Goal: Task Accomplishment & Management: Manage account settings

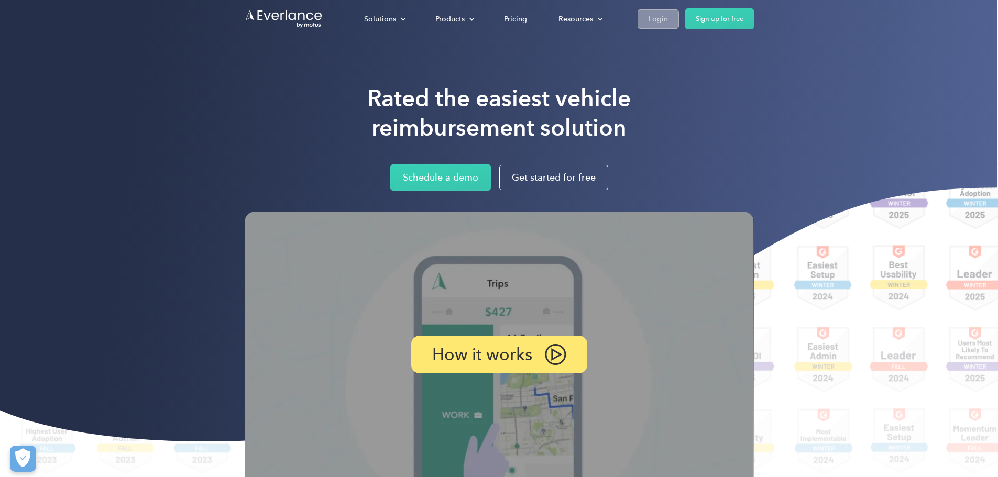
click at [679, 23] on link "Login" at bounding box center [657, 18] width 41 height 19
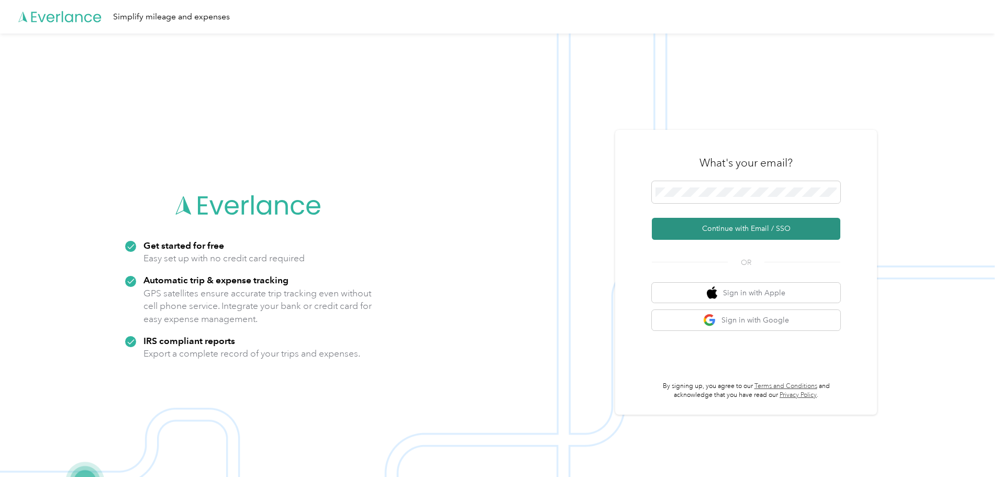
click at [732, 232] on button "Continue with Email / SSO" at bounding box center [746, 229] width 189 height 22
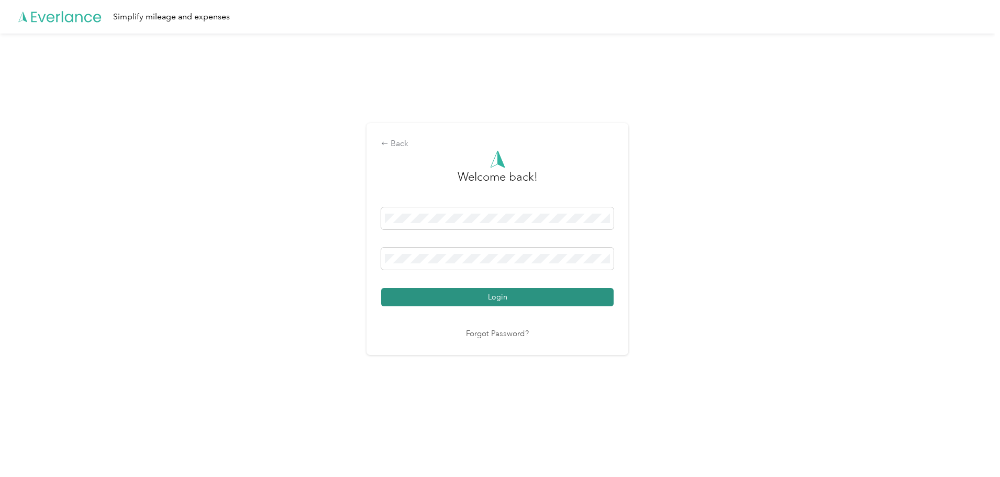
click at [511, 294] on button "Login" at bounding box center [497, 297] width 232 height 18
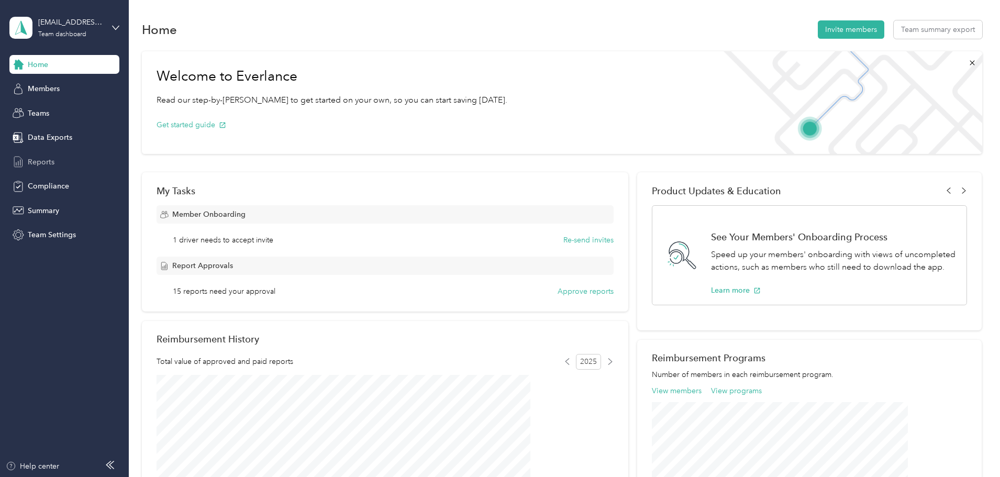
click at [42, 161] on span "Reports" at bounding box center [41, 162] width 27 height 11
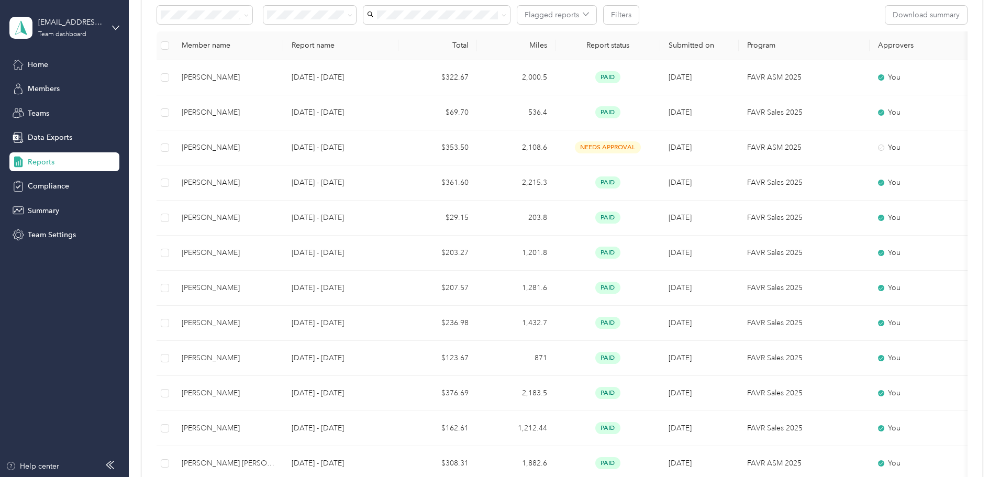
scroll to position [209, 0]
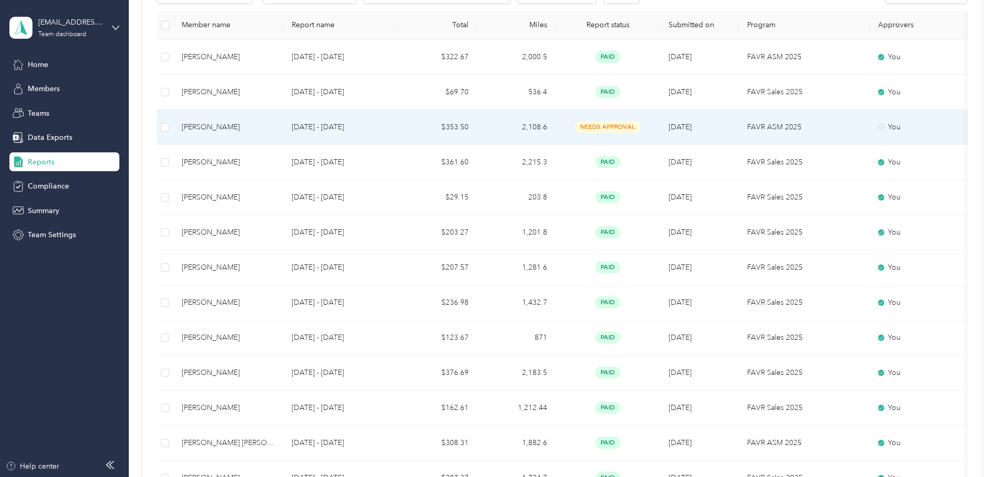
click at [641, 127] on span "needs approval" at bounding box center [608, 127] width 66 height 12
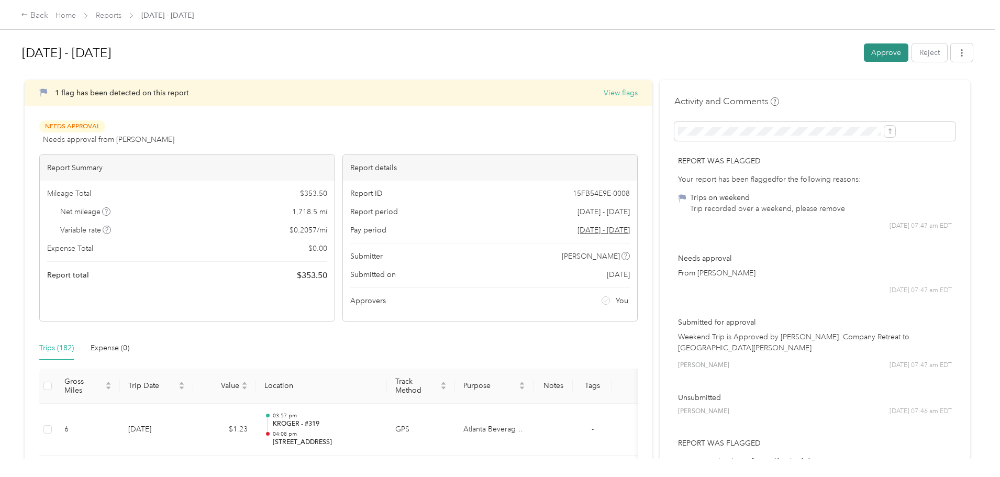
click at [864, 51] on button "Approve" at bounding box center [886, 52] width 45 height 18
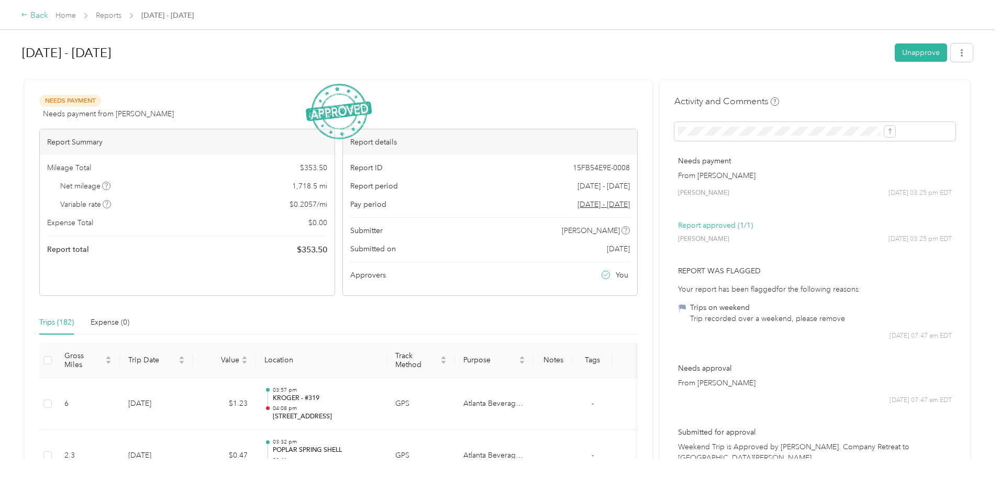
click at [48, 17] on div "Back" at bounding box center [34, 15] width 27 height 13
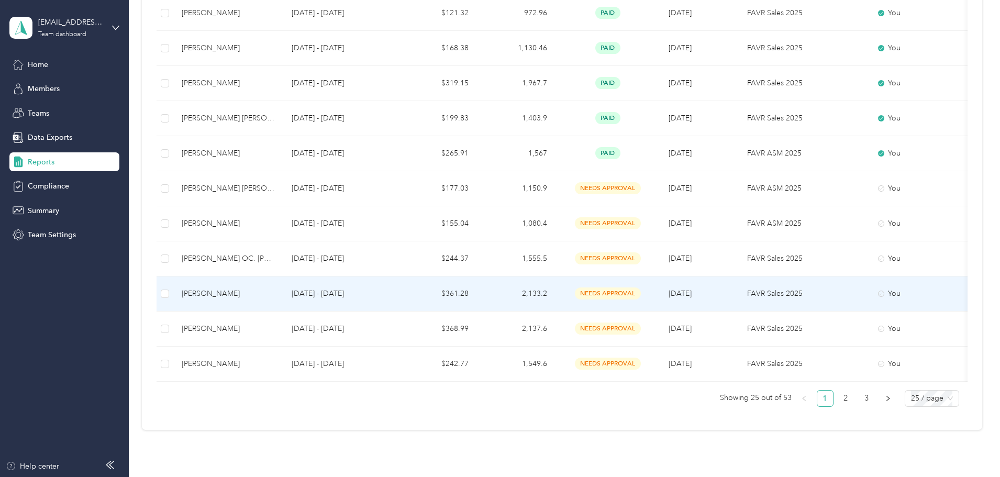
scroll to position [681, 0]
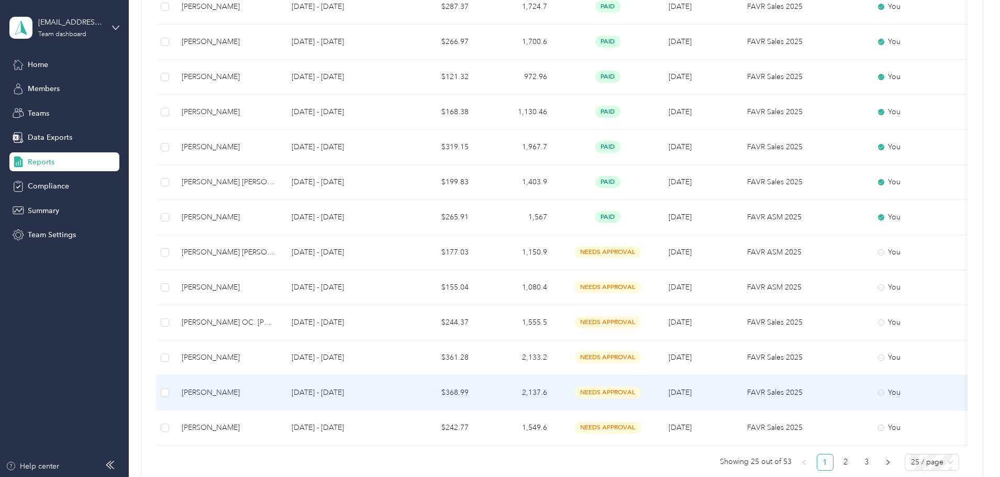
click at [641, 390] on span "needs approval" at bounding box center [608, 392] width 66 height 12
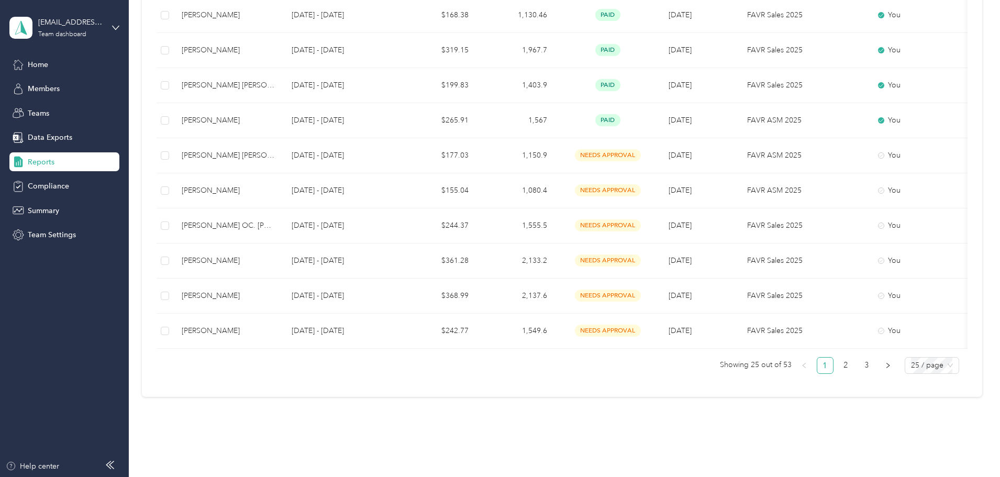
scroll to position [785, 0]
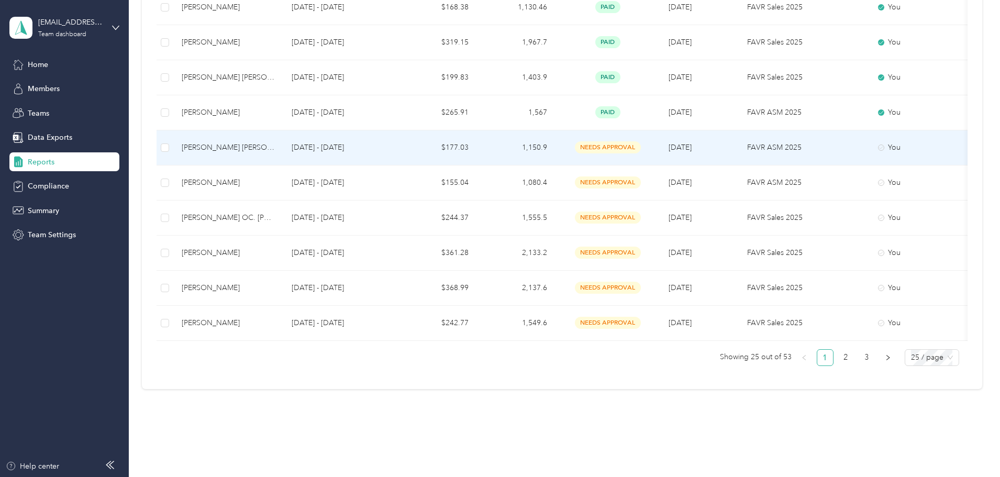
click at [275, 150] on div "[PERSON_NAME] [PERSON_NAME]" at bounding box center [228, 148] width 93 height 12
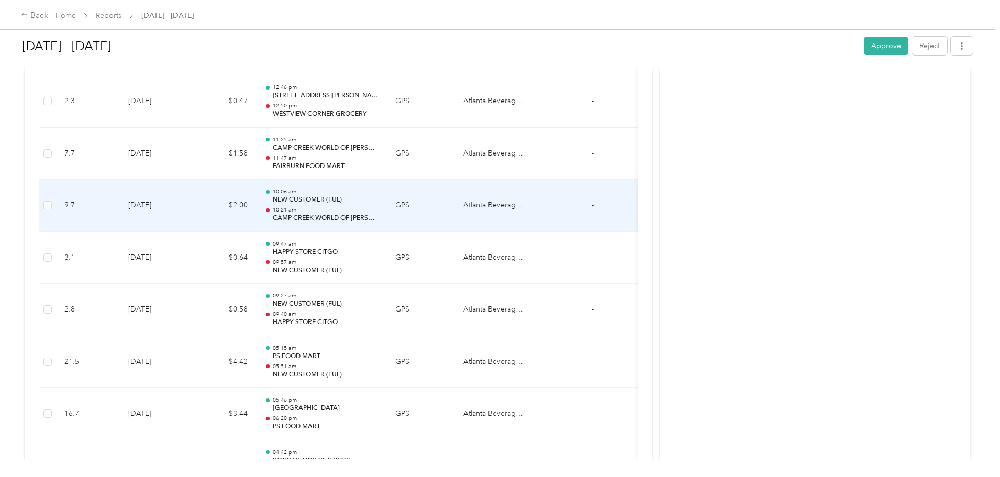
scroll to position [2330, 0]
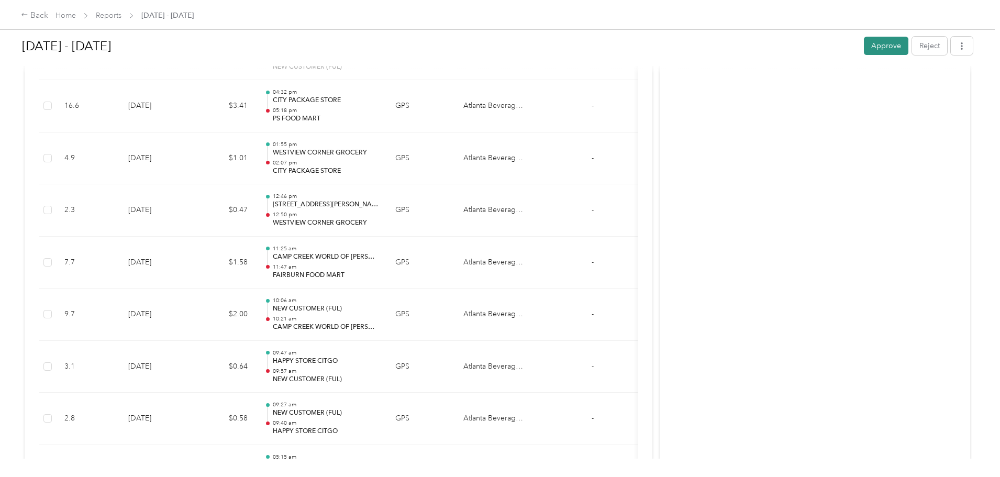
click at [864, 45] on button "Approve" at bounding box center [886, 46] width 45 height 18
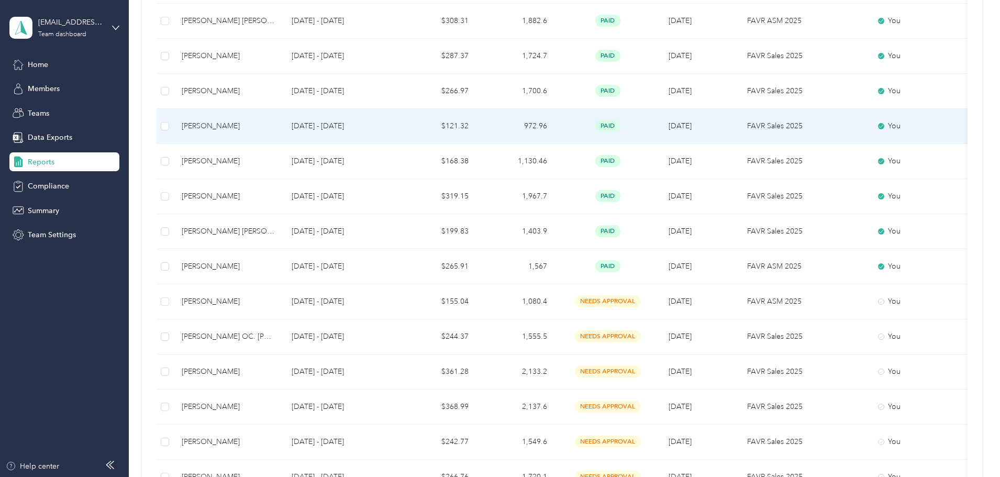
scroll to position [733, 0]
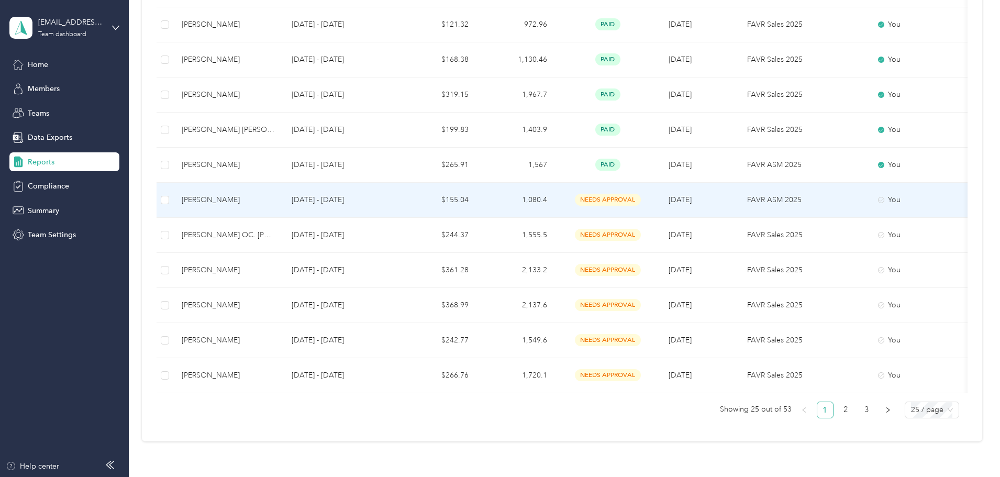
click at [641, 198] on span "needs approval" at bounding box center [608, 200] width 66 height 12
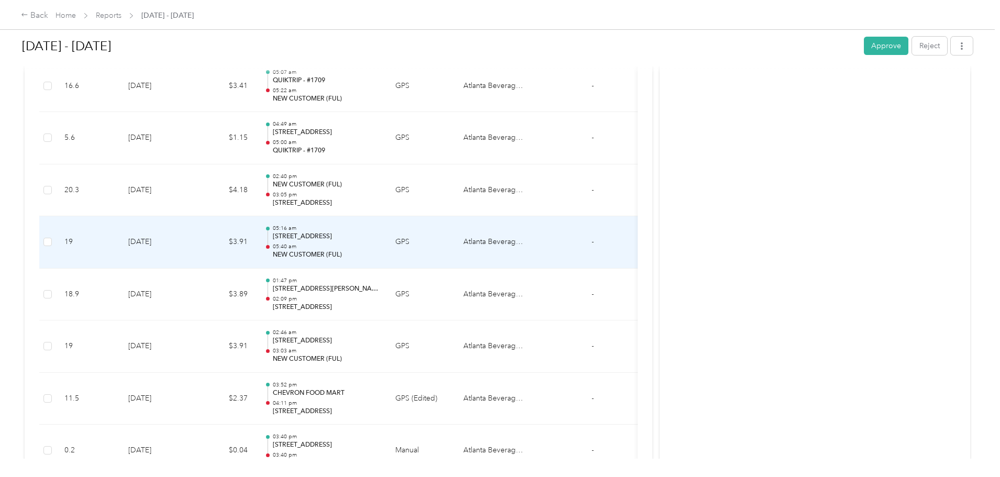
scroll to position [2916, 0]
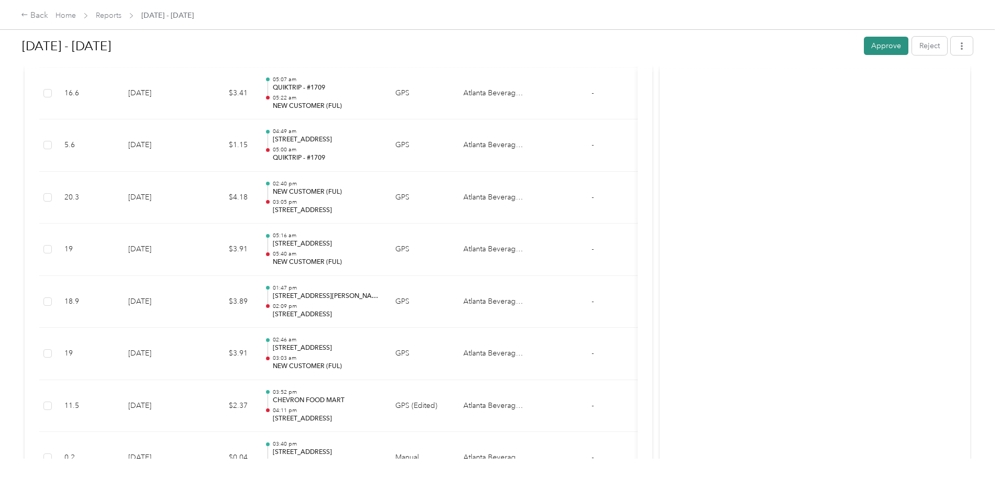
click at [864, 48] on button "Approve" at bounding box center [886, 46] width 45 height 18
click at [48, 16] on div "Back" at bounding box center [34, 15] width 27 height 13
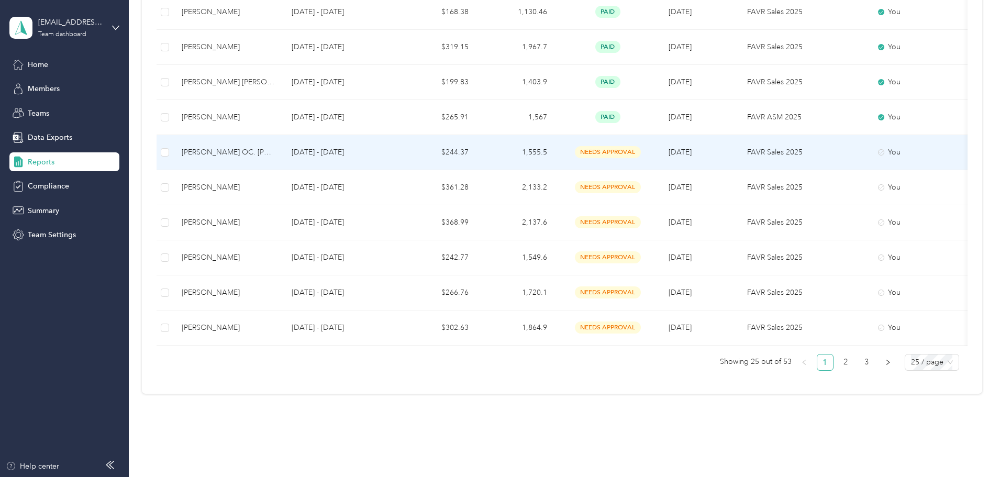
scroll to position [813, 0]
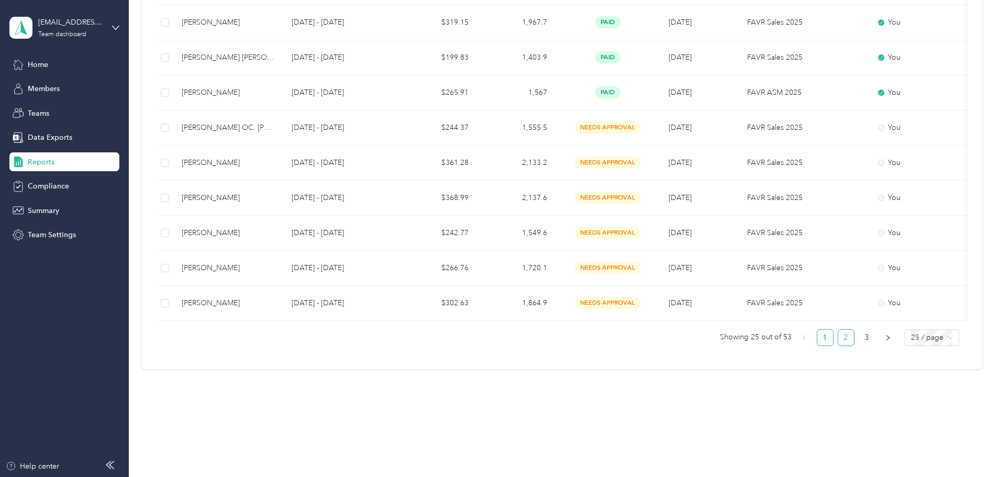
click at [838, 341] on link "2" at bounding box center [846, 338] width 16 height 16
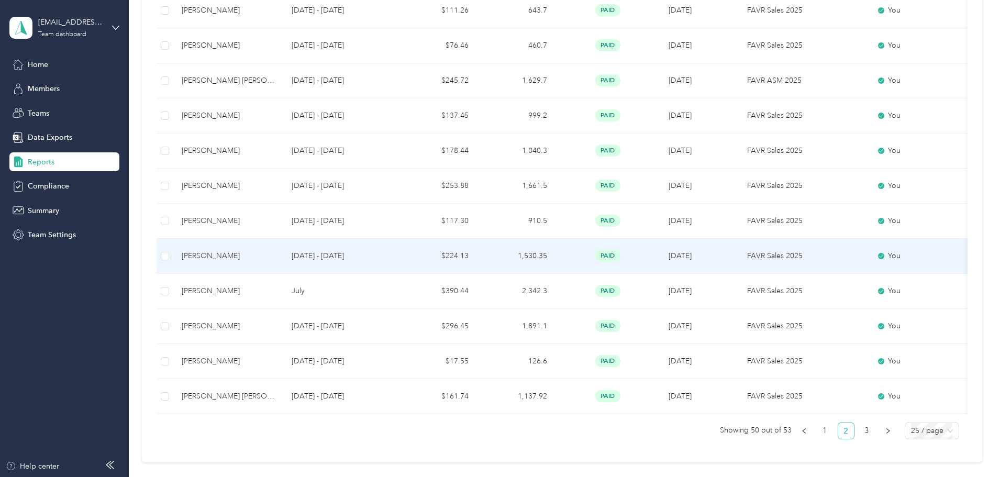
scroll to position [813, 0]
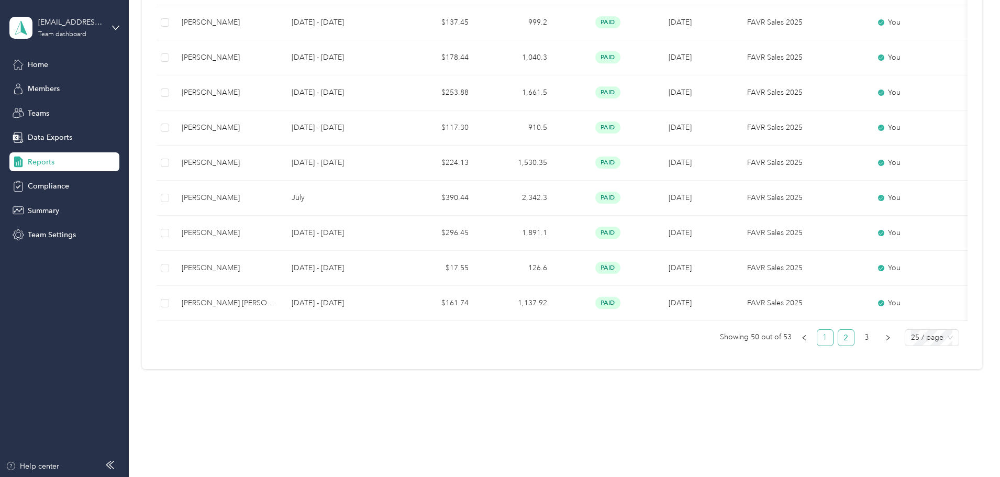
click at [817, 336] on link "1" at bounding box center [825, 338] width 16 height 16
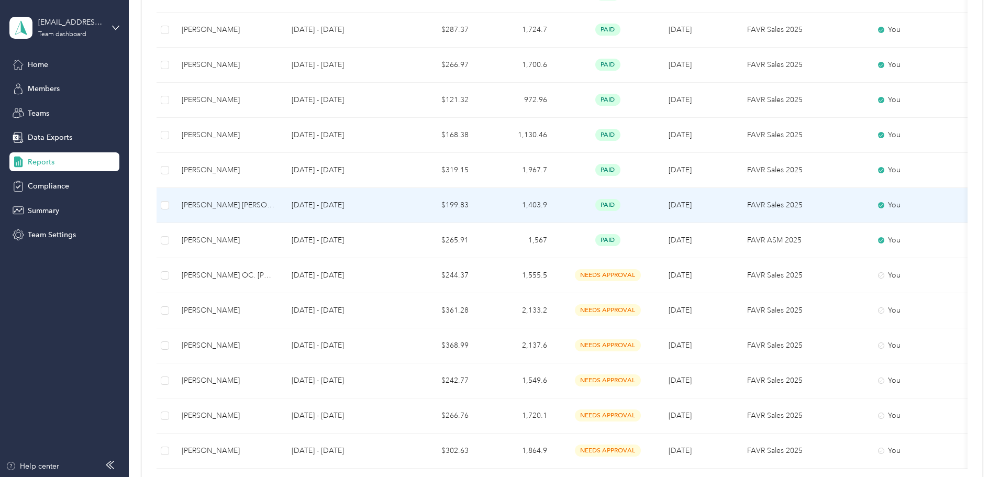
scroll to position [681, 0]
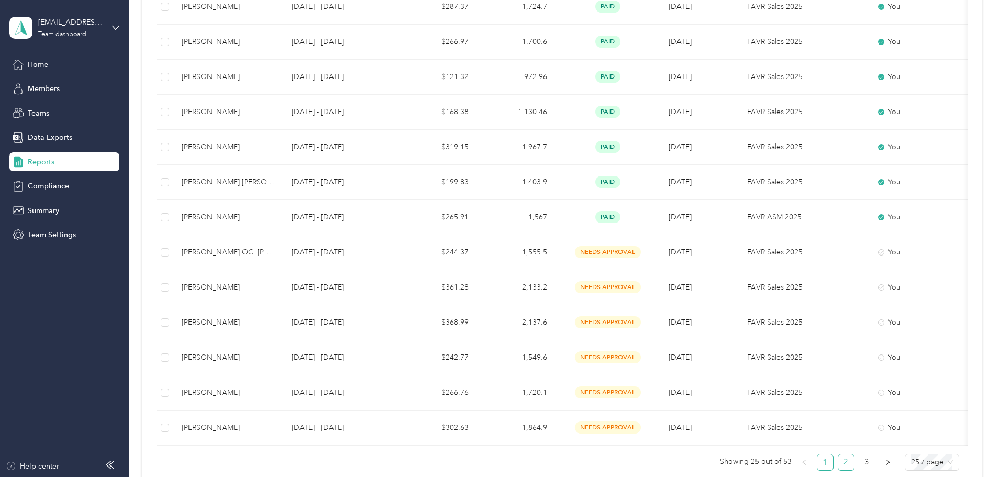
click at [838, 469] on link "2" at bounding box center [846, 463] width 16 height 16
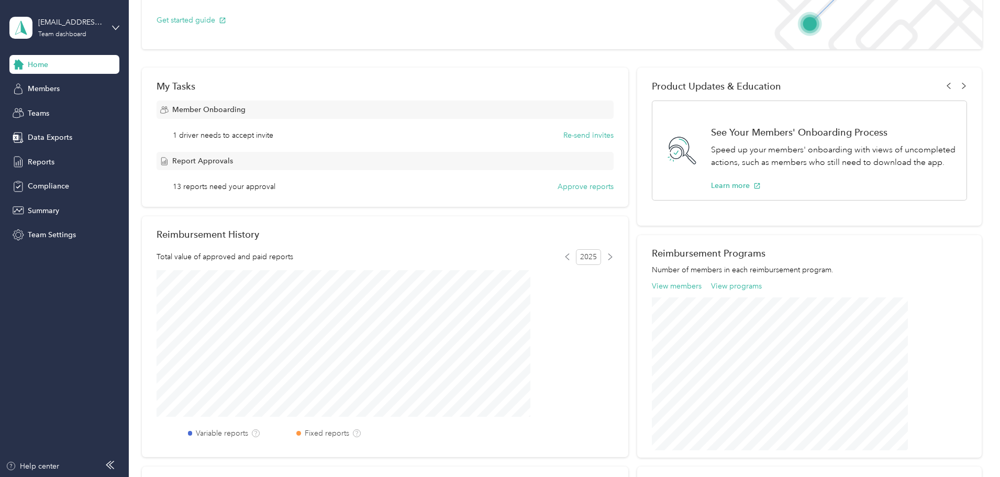
scroll to position [157, 0]
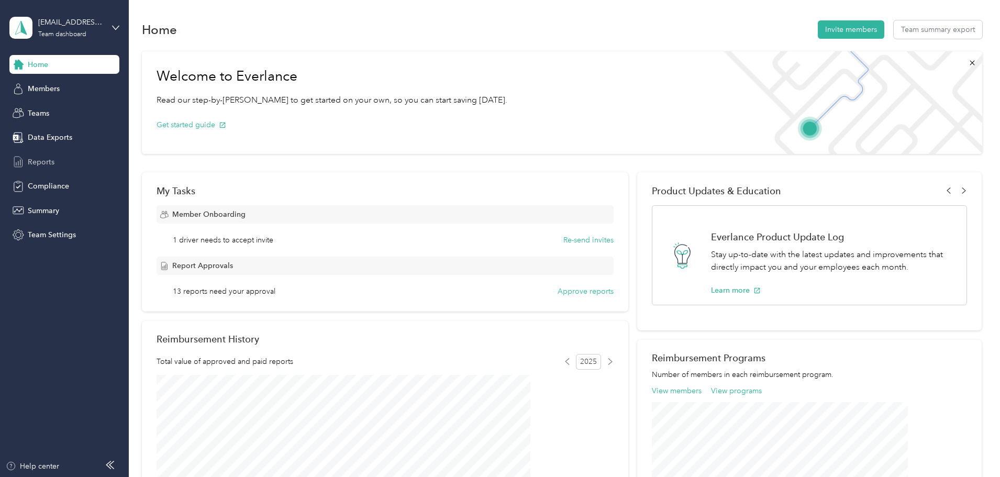
click at [40, 160] on span "Reports" at bounding box center [41, 162] width 27 height 11
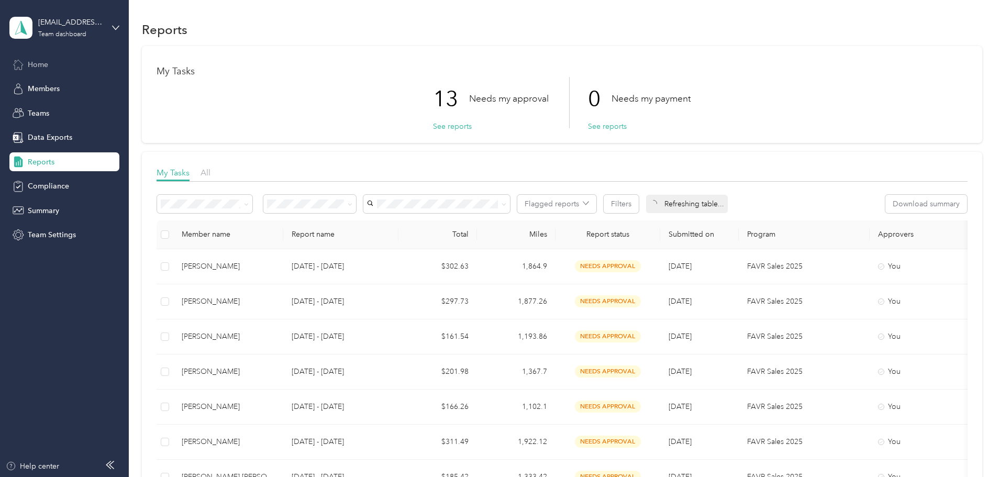
click at [28, 63] on span "Home" at bounding box center [38, 64] width 20 height 11
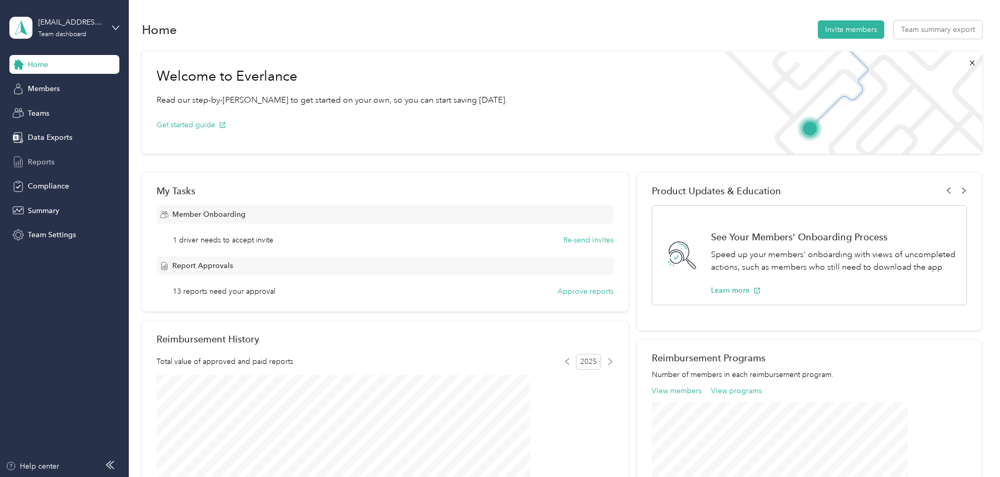
click at [52, 162] on span "Reports" at bounding box center [41, 162] width 27 height 11
